Goal: Use online tool/utility: Utilize a website feature to perform a specific function

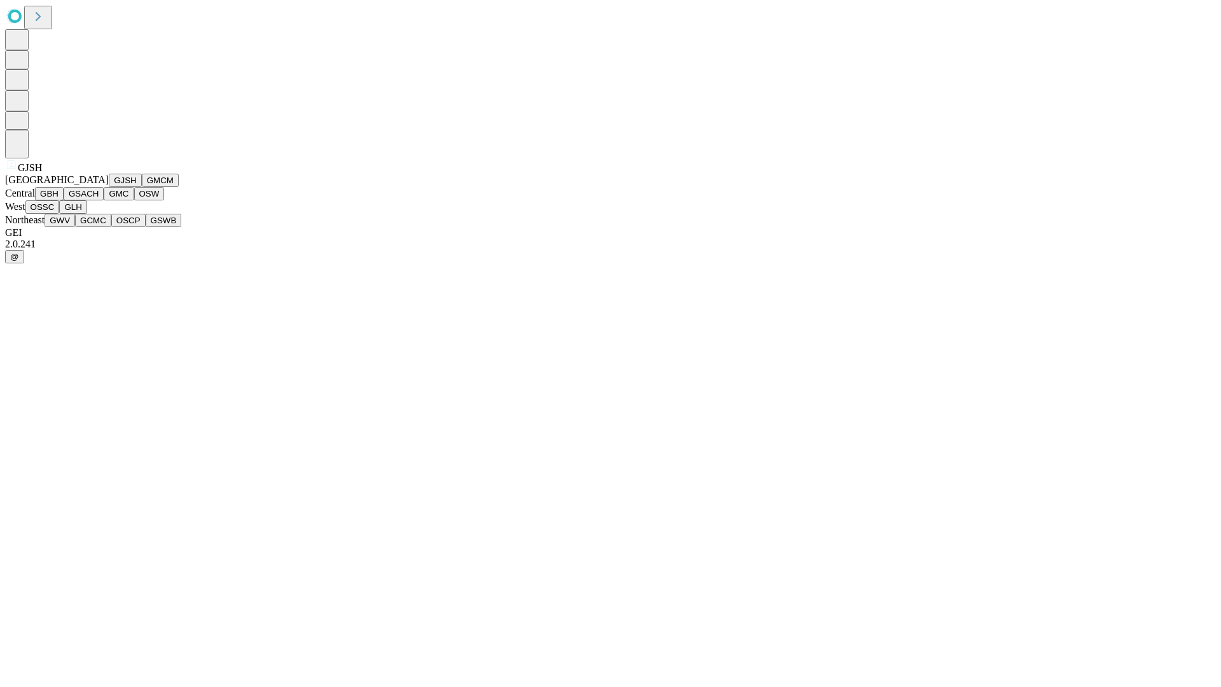
click at [109, 187] on button "GJSH" at bounding box center [125, 180] width 33 height 13
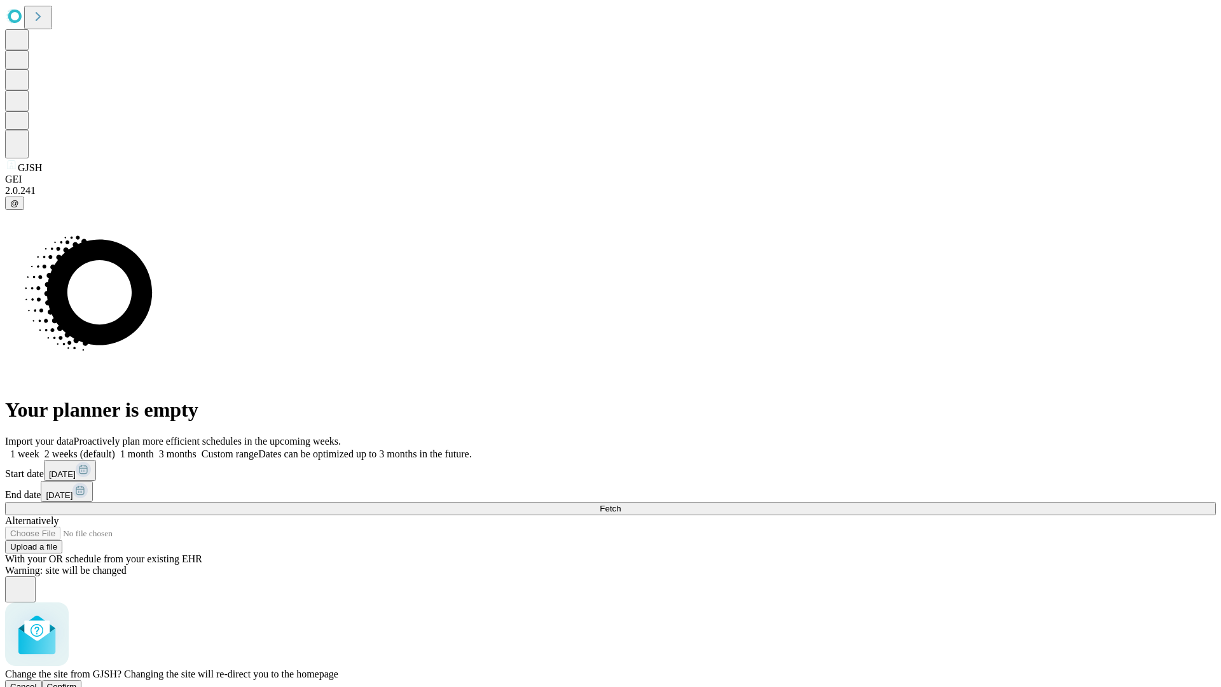
click at [77, 682] on span "Confirm" at bounding box center [62, 687] width 30 height 10
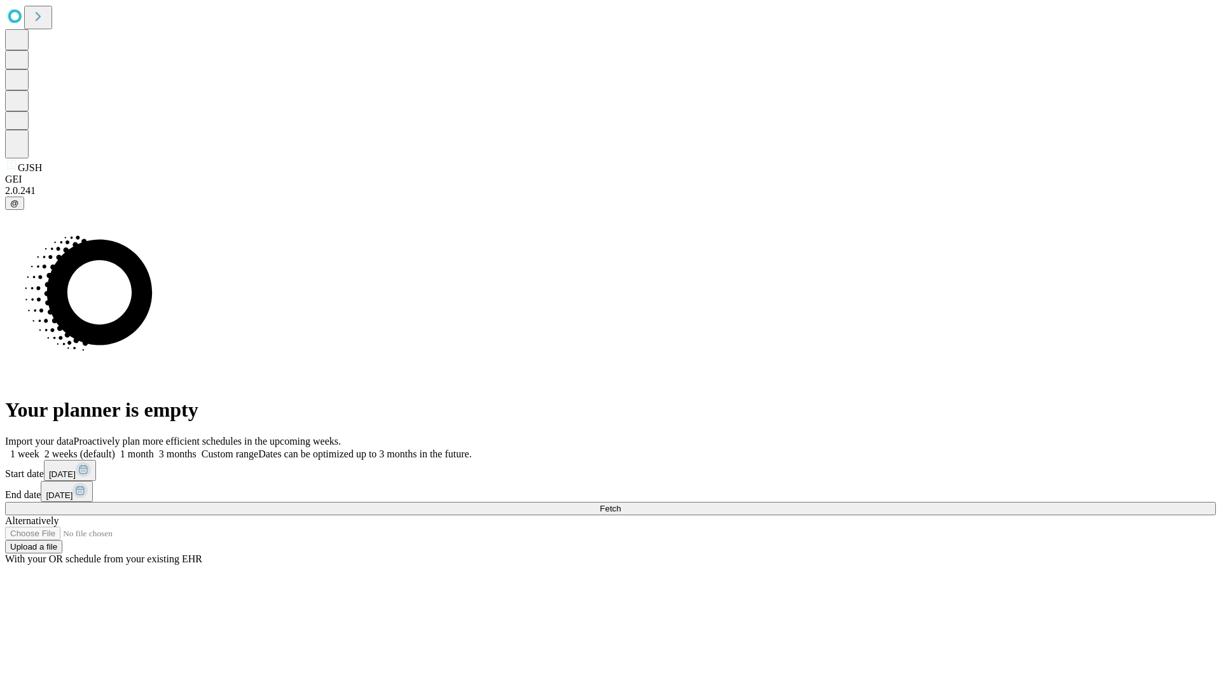
click at [39, 448] on label "1 week" at bounding box center [22, 453] width 34 height 11
click at [621, 504] on span "Fetch" at bounding box center [610, 509] width 21 height 10
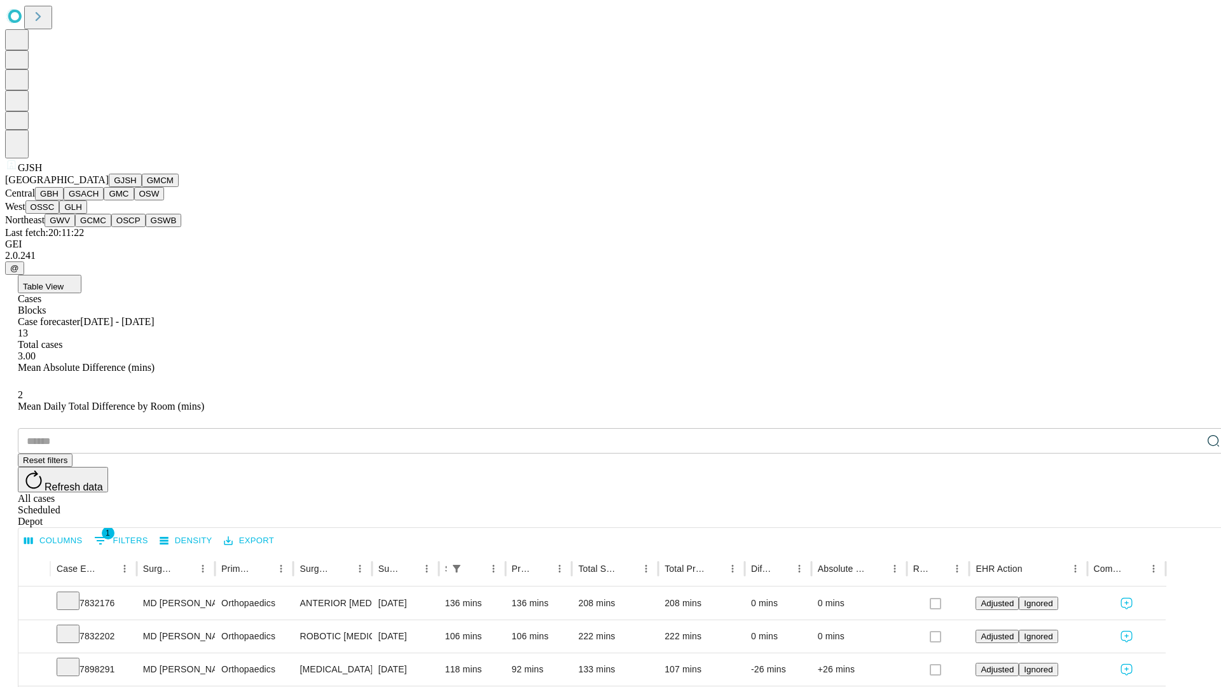
click at [142, 187] on button "GMCM" at bounding box center [160, 180] width 37 height 13
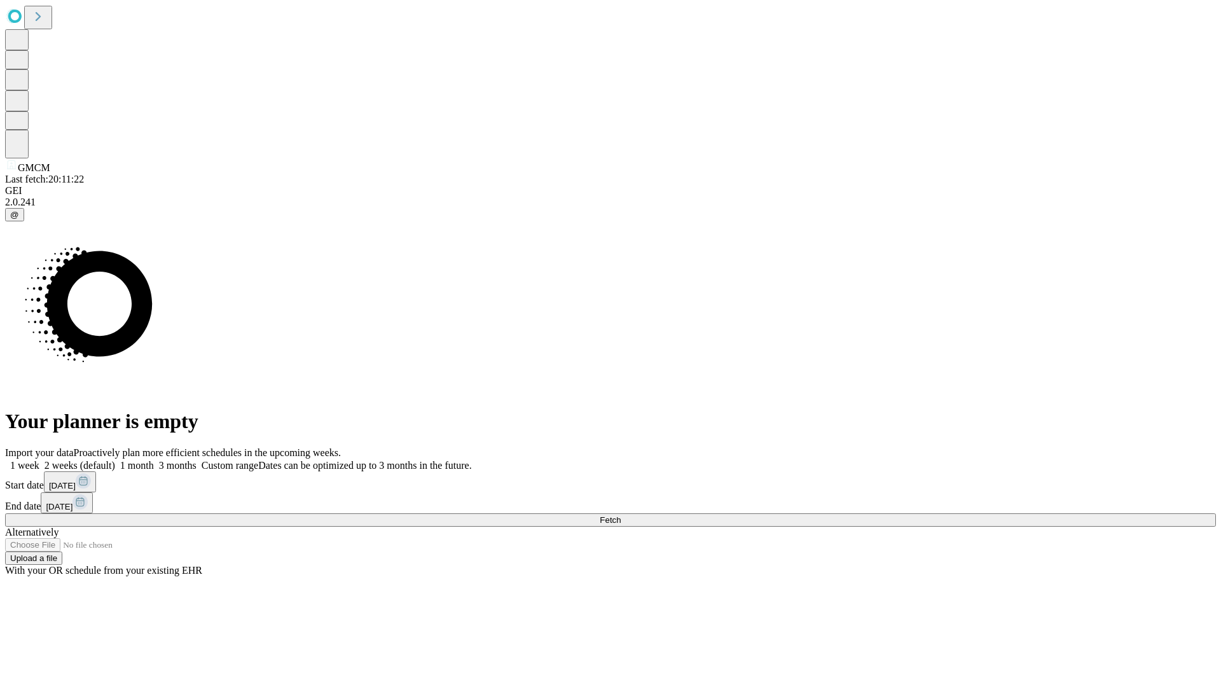
click at [39, 460] on label "1 week" at bounding box center [22, 465] width 34 height 11
click at [621, 515] on span "Fetch" at bounding box center [610, 520] width 21 height 10
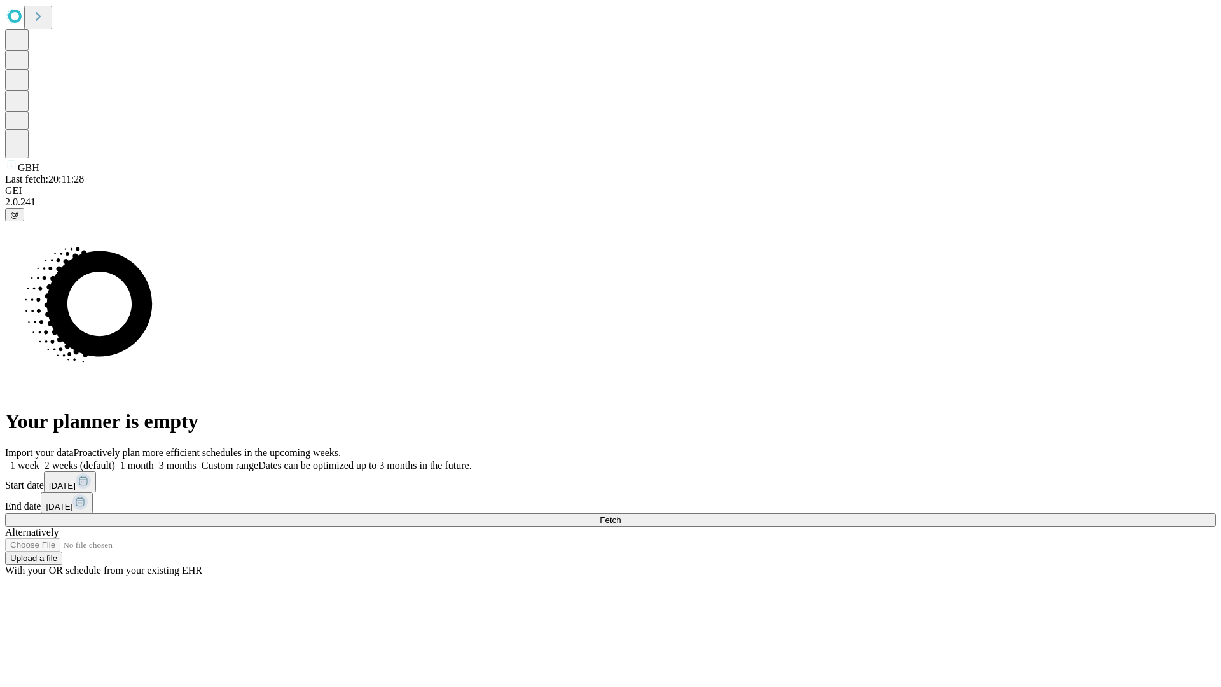
click at [39, 460] on label "1 week" at bounding box center [22, 465] width 34 height 11
click at [621, 515] on span "Fetch" at bounding box center [610, 520] width 21 height 10
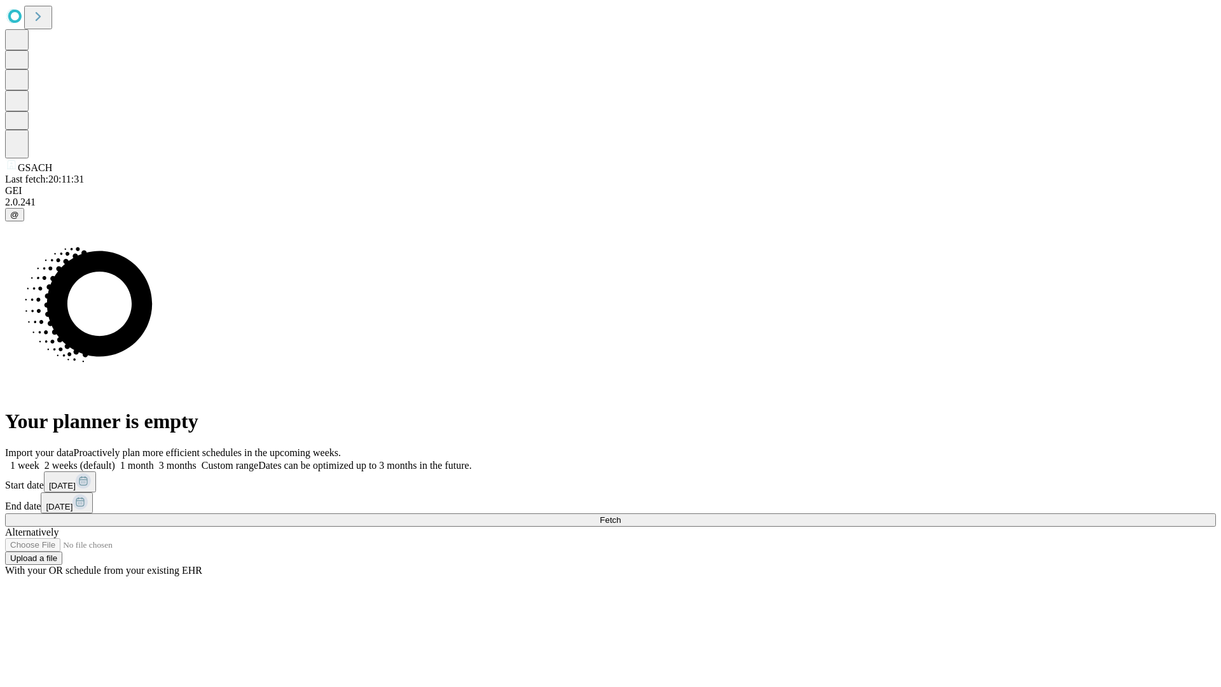
click at [39, 460] on label "1 week" at bounding box center [22, 465] width 34 height 11
click at [621, 515] on span "Fetch" at bounding box center [610, 520] width 21 height 10
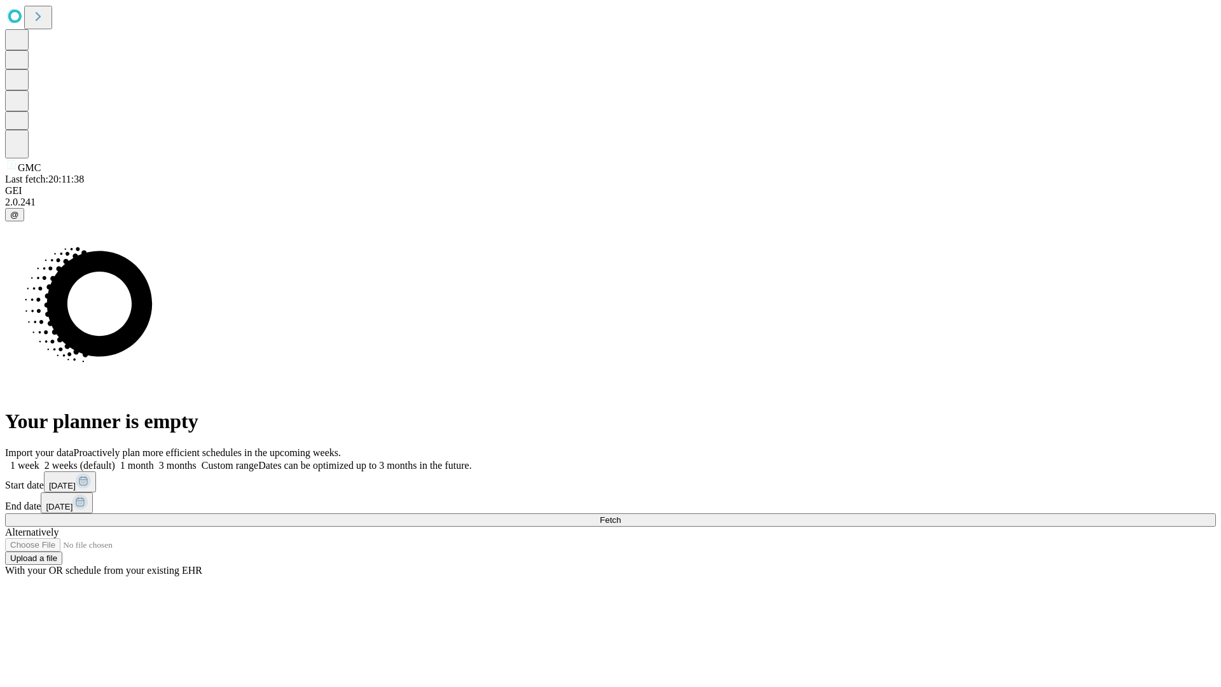
click at [39, 460] on label "1 week" at bounding box center [22, 465] width 34 height 11
click at [621, 515] on span "Fetch" at bounding box center [610, 520] width 21 height 10
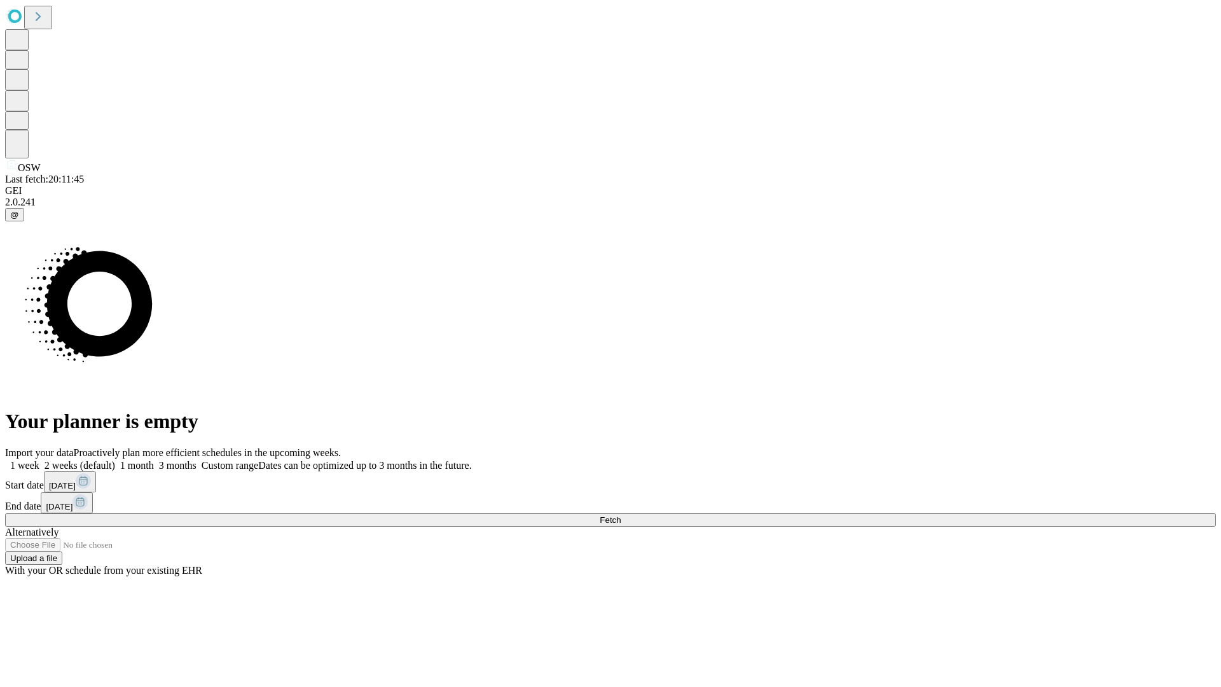
click at [39, 460] on label "1 week" at bounding box center [22, 465] width 34 height 11
click at [621, 515] on span "Fetch" at bounding box center [610, 520] width 21 height 10
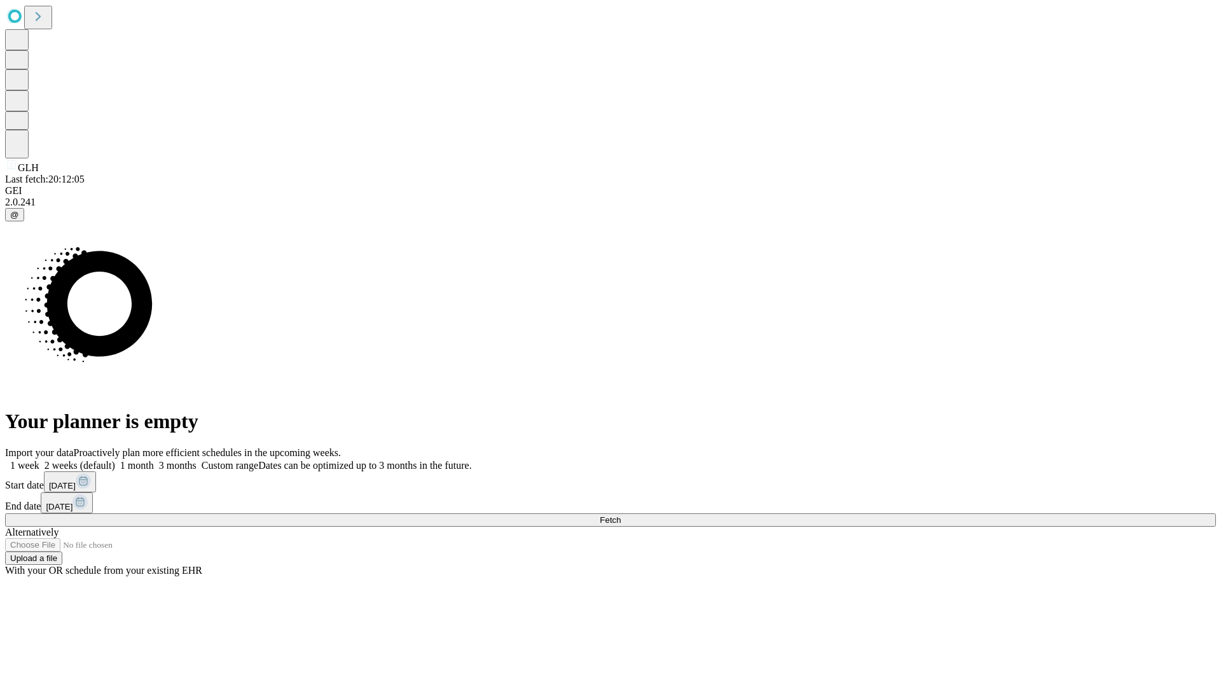
click at [39, 460] on label "1 week" at bounding box center [22, 465] width 34 height 11
click at [621, 515] on span "Fetch" at bounding box center [610, 520] width 21 height 10
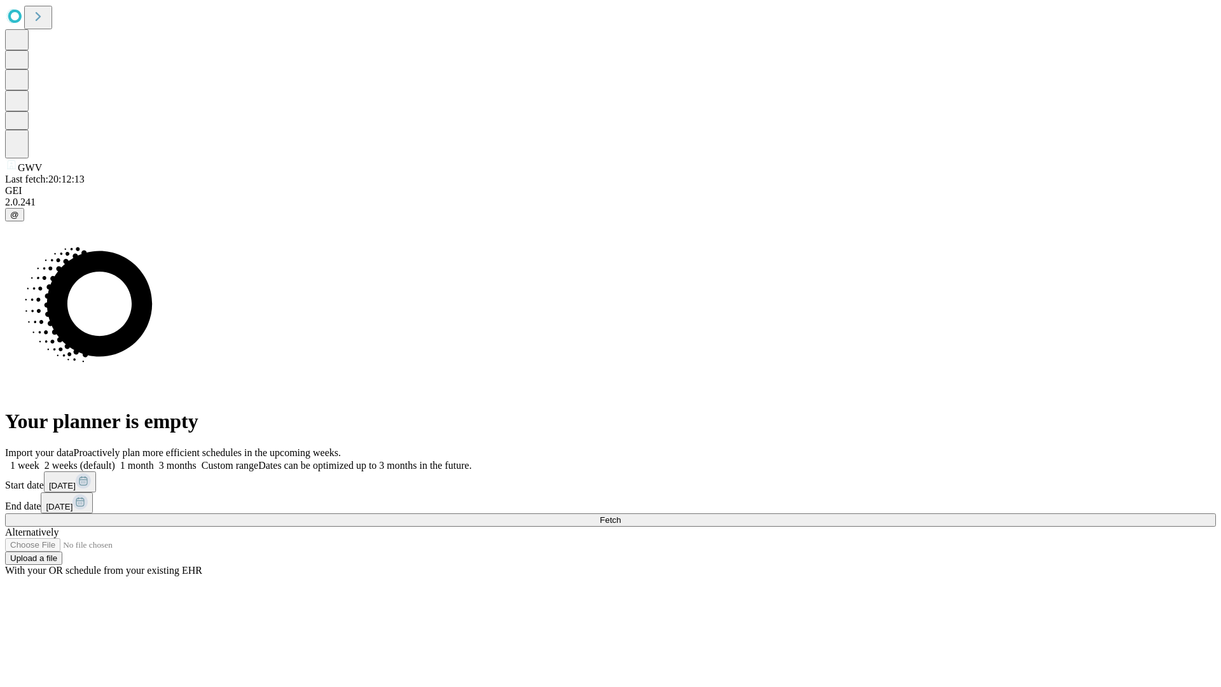
click at [39, 460] on label "1 week" at bounding box center [22, 465] width 34 height 11
click at [621, 515] on span "Fetch" at bounding box center [610, 520] width 21 height 10
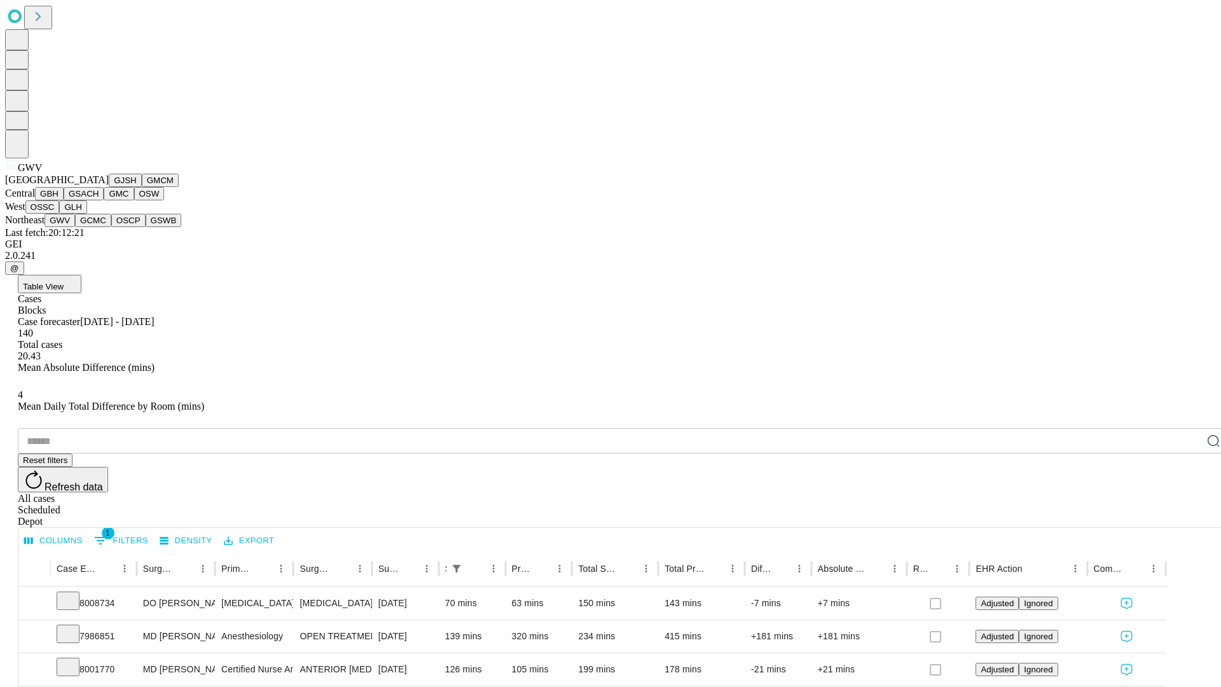
click at [99, 227] on button "GCMC" at bounding box center [93, 220] width 36 height 13
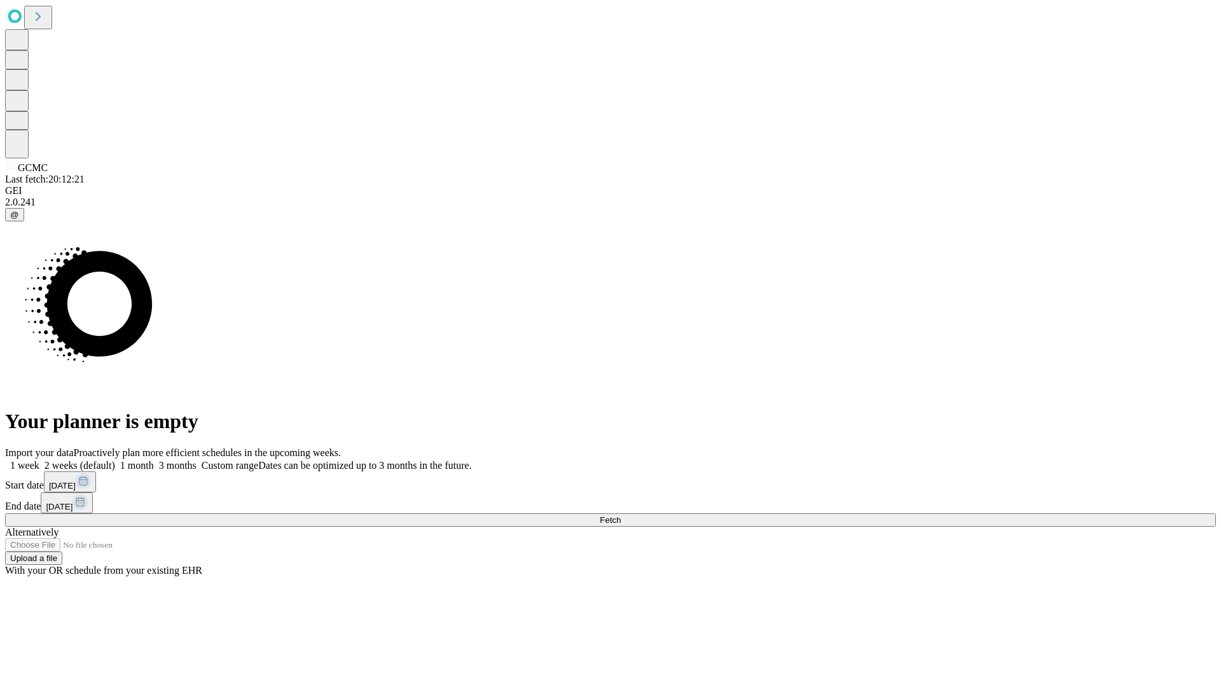
click at [39, 460] on label "1 week" at bounding box center [22, 465] width 34 height 11
click at [621, 515] on span "Fetch" at bounding box center [610, 520] width 21 height 10
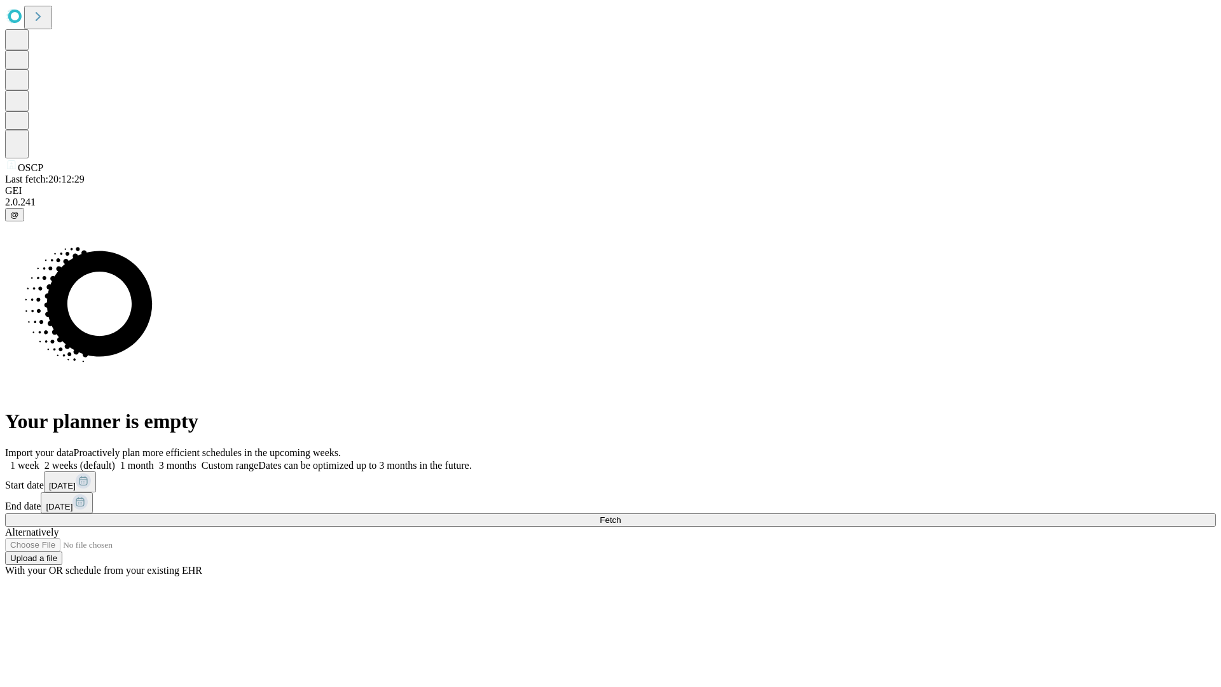
click at [621, 515] on span "Fetch" at bounding box center [610, 520] width 21 height 10
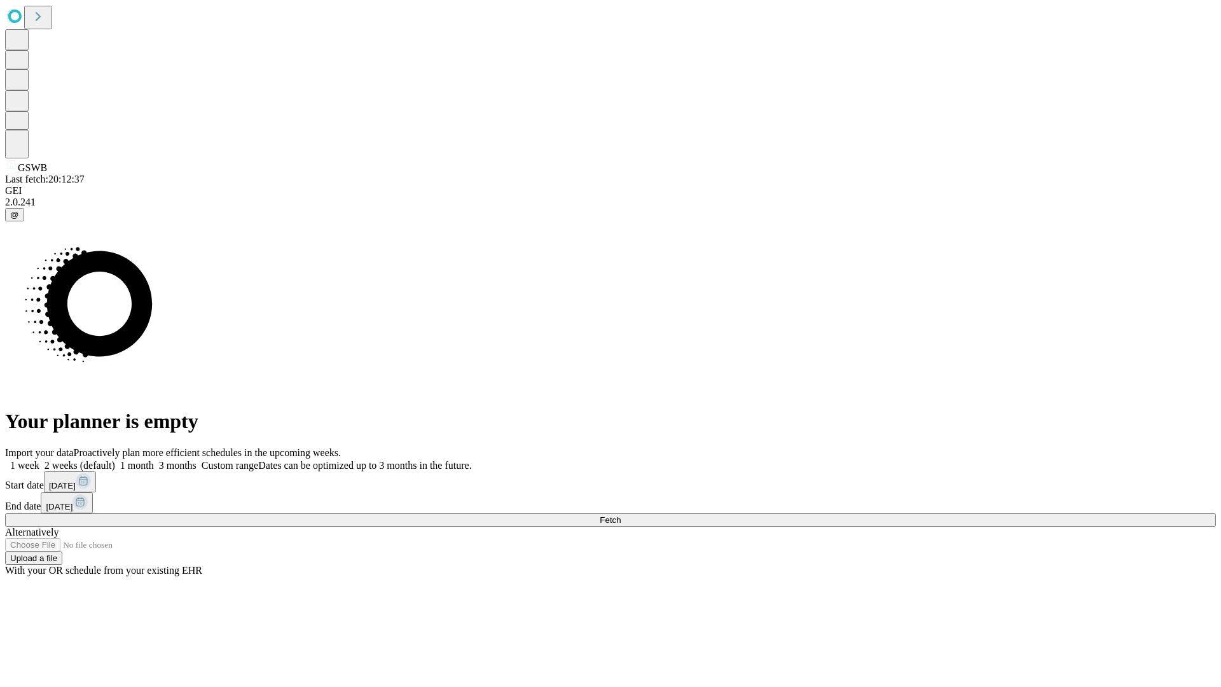
click at [39, 460] on label "1 week" at bounding box center [22, 465] width 34 height 11
click at [621, 515] on span "Fetch" at bounding box center [610, 520] width 21 height 10
